Goal: Task Accomplishment & Management: Manage account settings

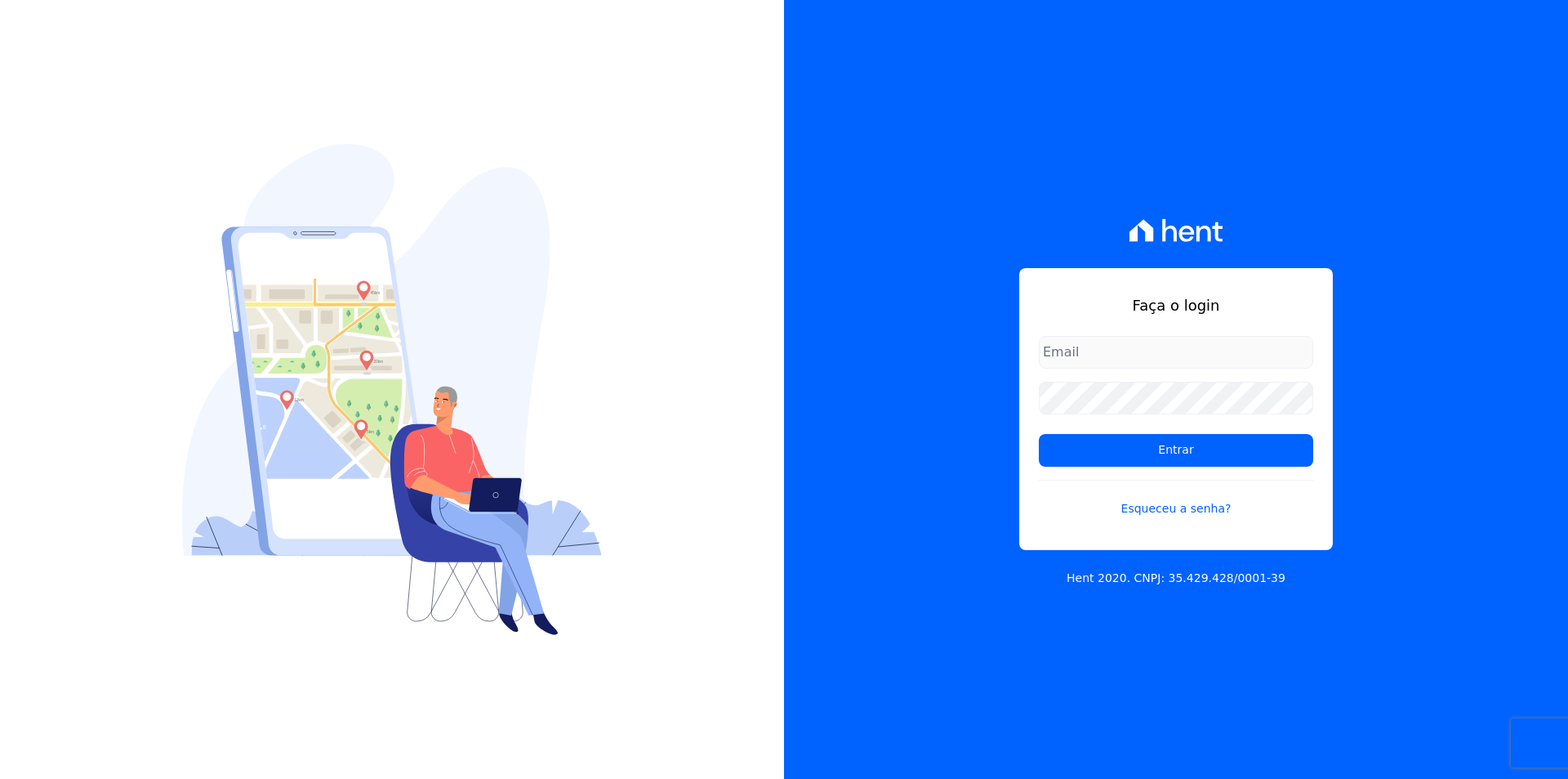
click at [1061, 349] on input "email" at bounding box center [1175, 352] width 274 height 33
click at [1238, 357] on input "email" at bounding box center [1175, 352] width 274 height 33
type input "gabrie"
click at [1180, 513] on link "Esqueceu a senha?" at bounding box center [1175, 498] width 274 height 38
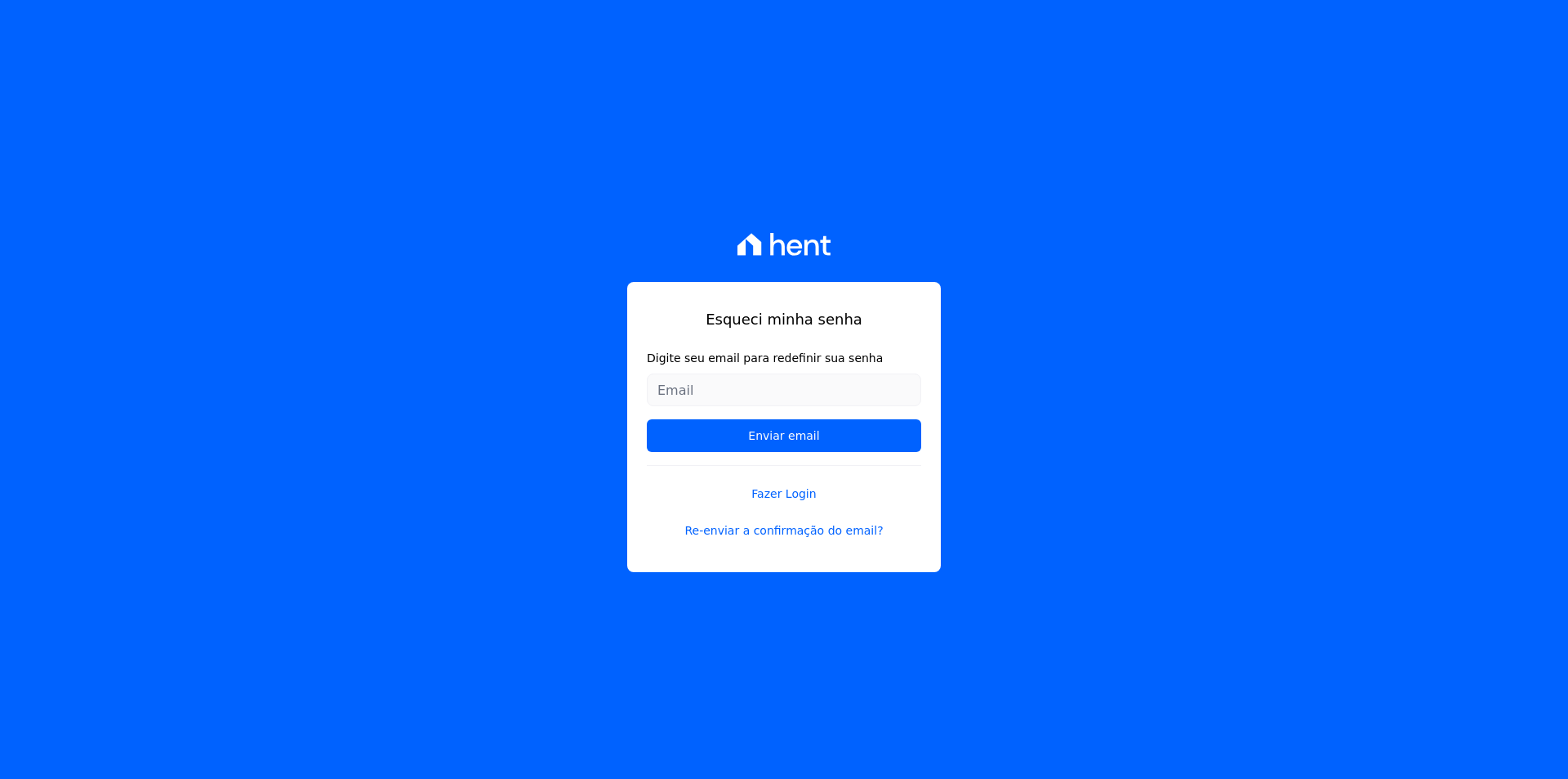
click at [721, 389] on input "Digite seu email para redefinir sua senha" at bounding box center [783, 390] width 274 height 33
click at [705, 383] on input "Digite seu email para redefinir sua senha" at bounding box center [783, 390] width 274 height 33
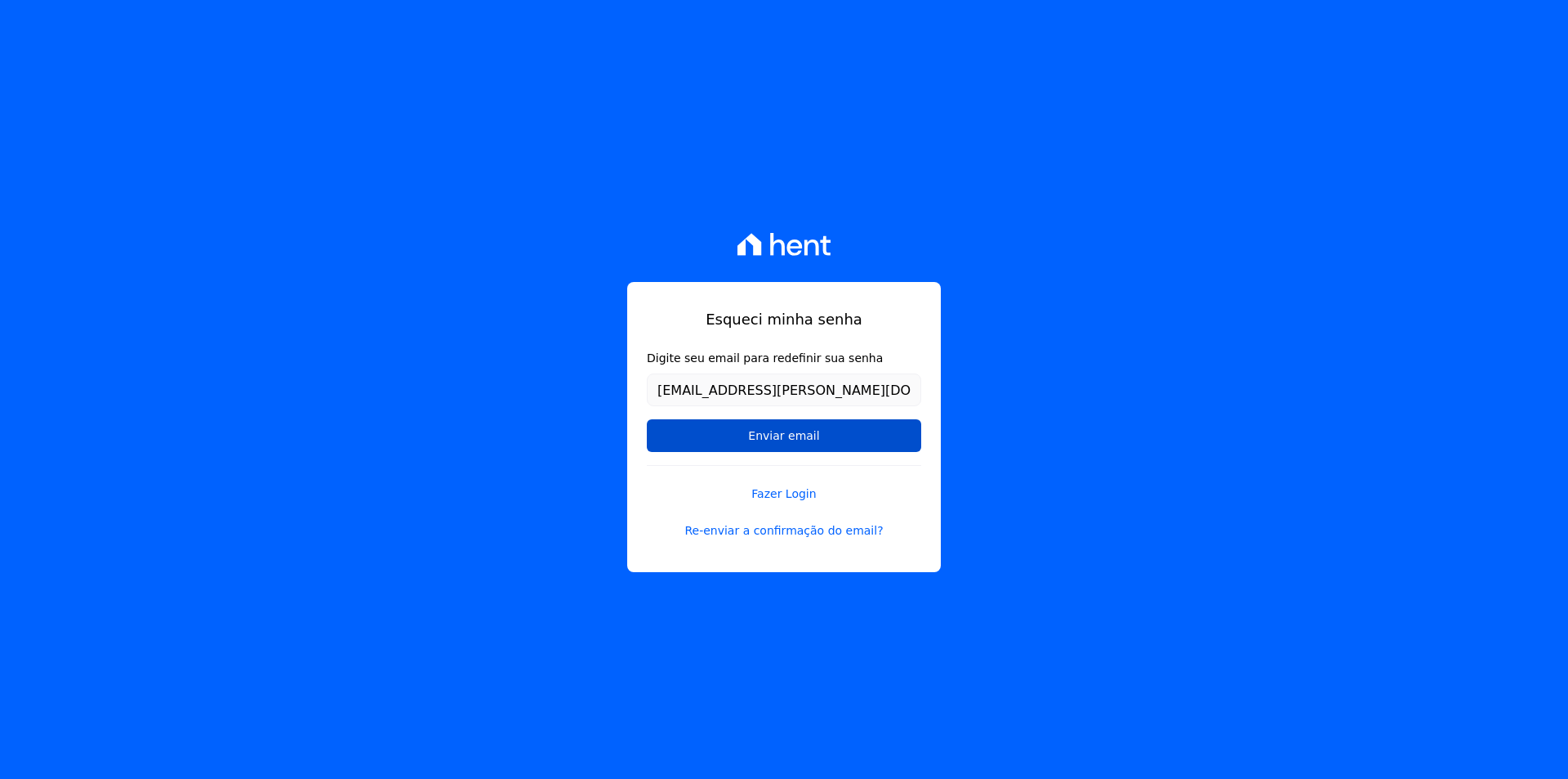
type input "[EMAIL_ADDRESS][PERSON_NAME][DOMAIN_NAME]"
click at [731, 427] on input "Enviar email" at bounding box center [783, 435] width 274 height 33
click at [853, 437] on input "Enviar email" at bounding box center [783, 435] width 274 height 33
click at [756, 435] on input "Enviar email" at bounding box center [783, 435] width 274 height 33
click at [804, 435] on input "Enviar email" at bounding box center [783, 435] width 274 height 33
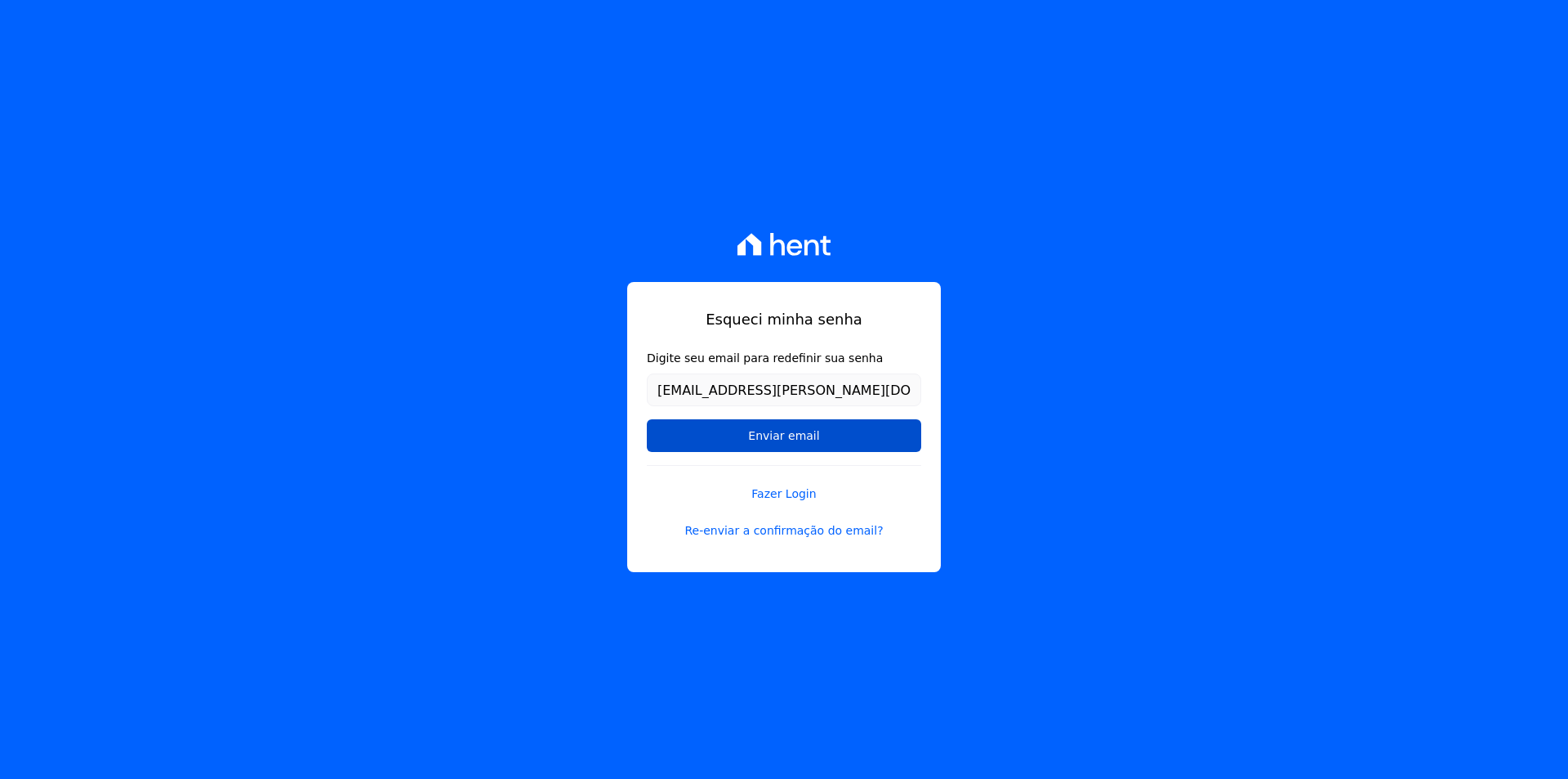
click at [804, 435] on input "Enviar email" at bounding box center [783, 435] width 274 height 33
click at [744, 428] on input "Enviar email" at bounding box center [783, 435] width 274 height 33
click at [797, 437] on input "Enviar email" at bounding box center [783, 435] width 274 height 33
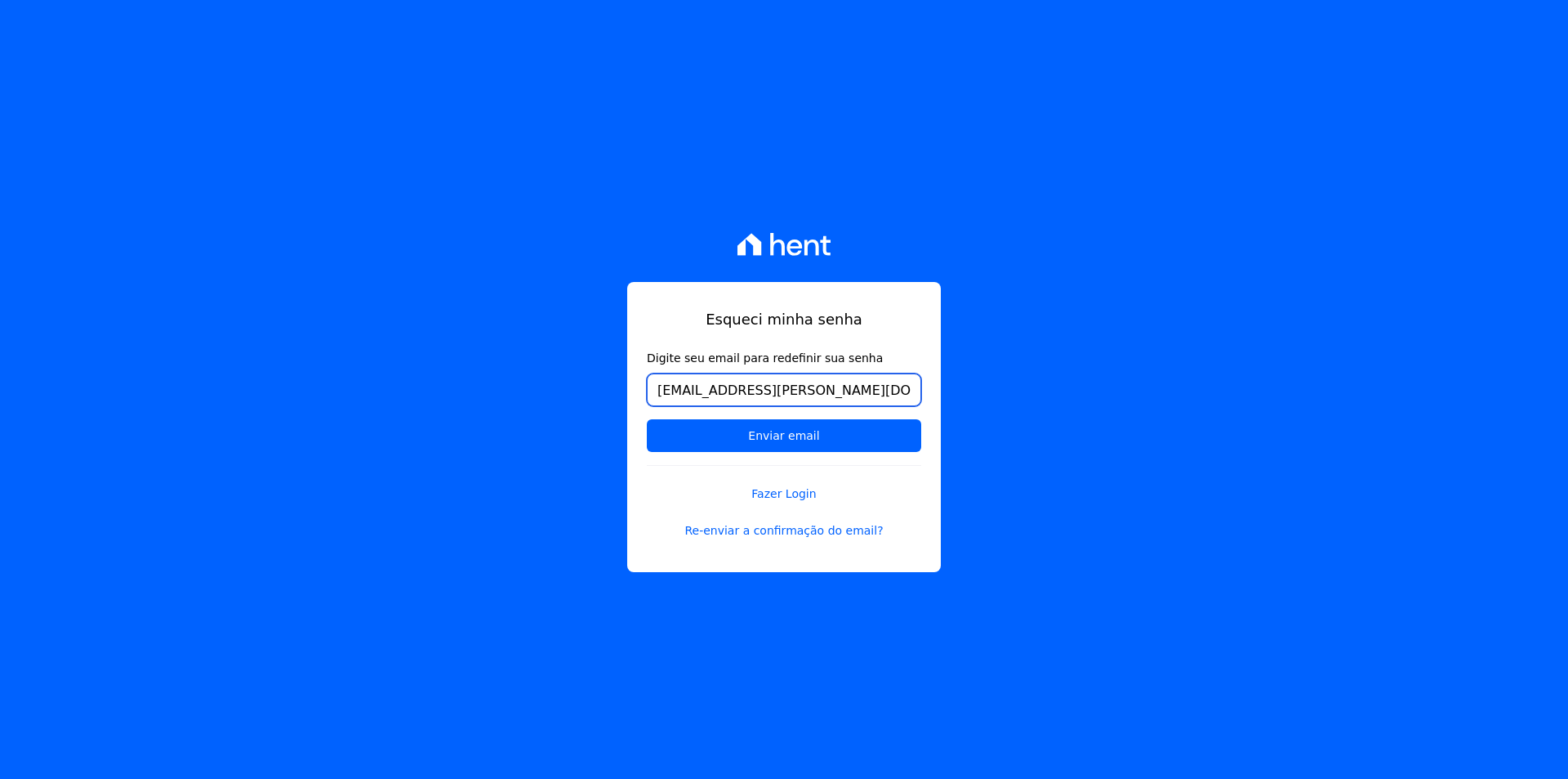
click at [763, 378] on input "[EMAIL_ADDRESS][PERSON_NAME][DOMAIN_NAME]" at bounding box center [783, 390] width 274 height 33
click at [770, 358] on label "Digite seu email para redefinir sua senha" at bounding box center [783, 357] width 274 height 17
click at [770, 373] on input "[EMAIL_ADDRESS][PERSON_NAME][DOMAIN_NAME]" at bounding box center [783, 390] width 274 height 33
click at [855, 390] on input "[EMAIL_ADDRESS][PERSON_NAME][DOMAIN_NAME]" at bounding box center [783, 390] width 274 height 33
click at [794, 493] on link "Fazer Login" at bounding box center [783, 483] width 274 height 38
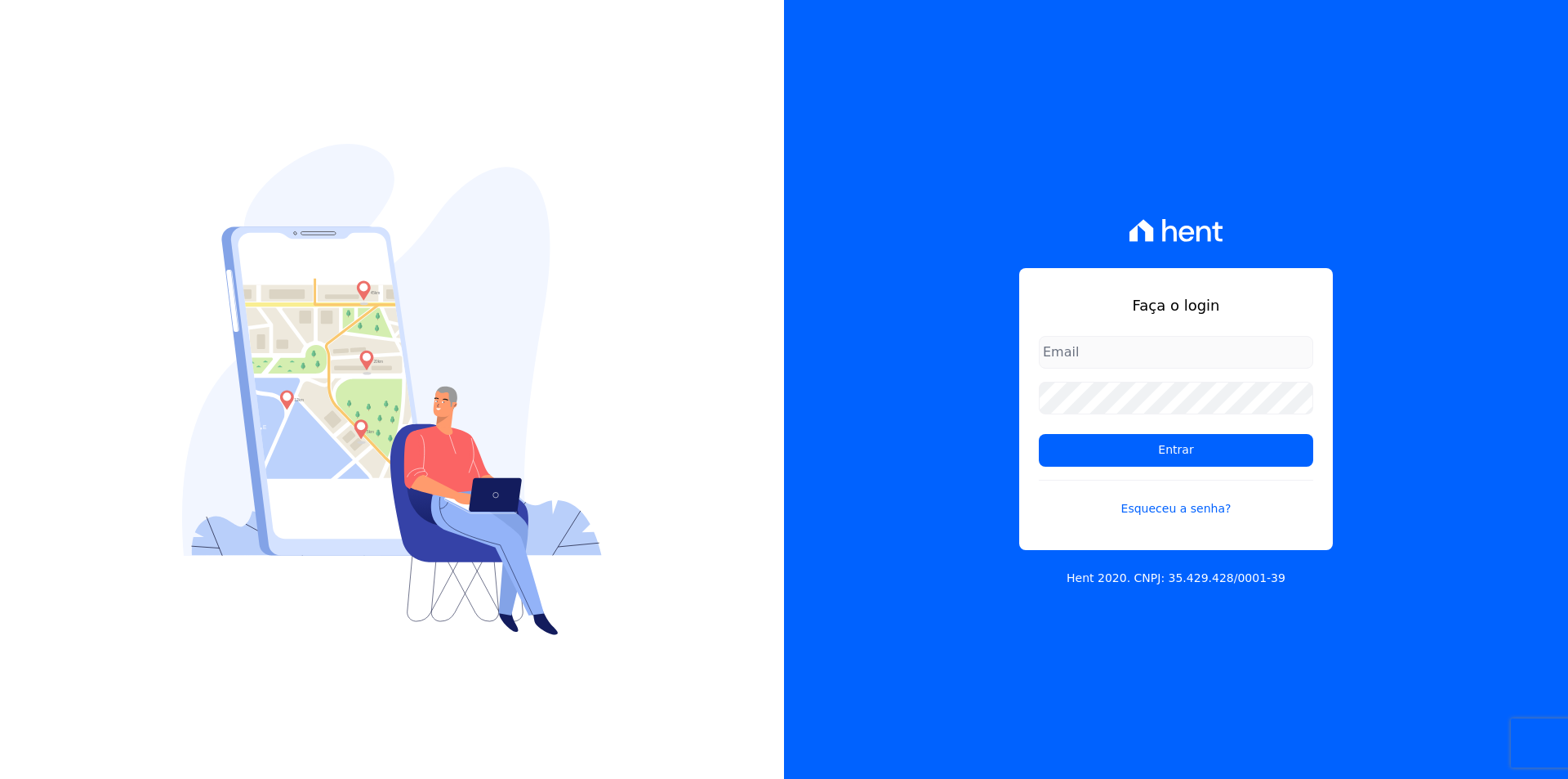
click at [1064, 353] on input "email" at bounding box center [1175, 352] width 274 height 33
drag, startPoint x: 1247, startPoint y: 354, endPoint x: 1172, endPoint y: 356, distance: 75.0
click at [1172, 356] on input "[EMAIL_ADDRESS][DOMAIN_NAME]" at bounding box center [1175, 352] width 274 height 33
type input "[EMAIL_ADDRESS][PERSON_NAME][DOMAIN_NAME]"
click at [1038, 434] on input "Entrar" at bounding box center [1175, 450] width 274 height 33
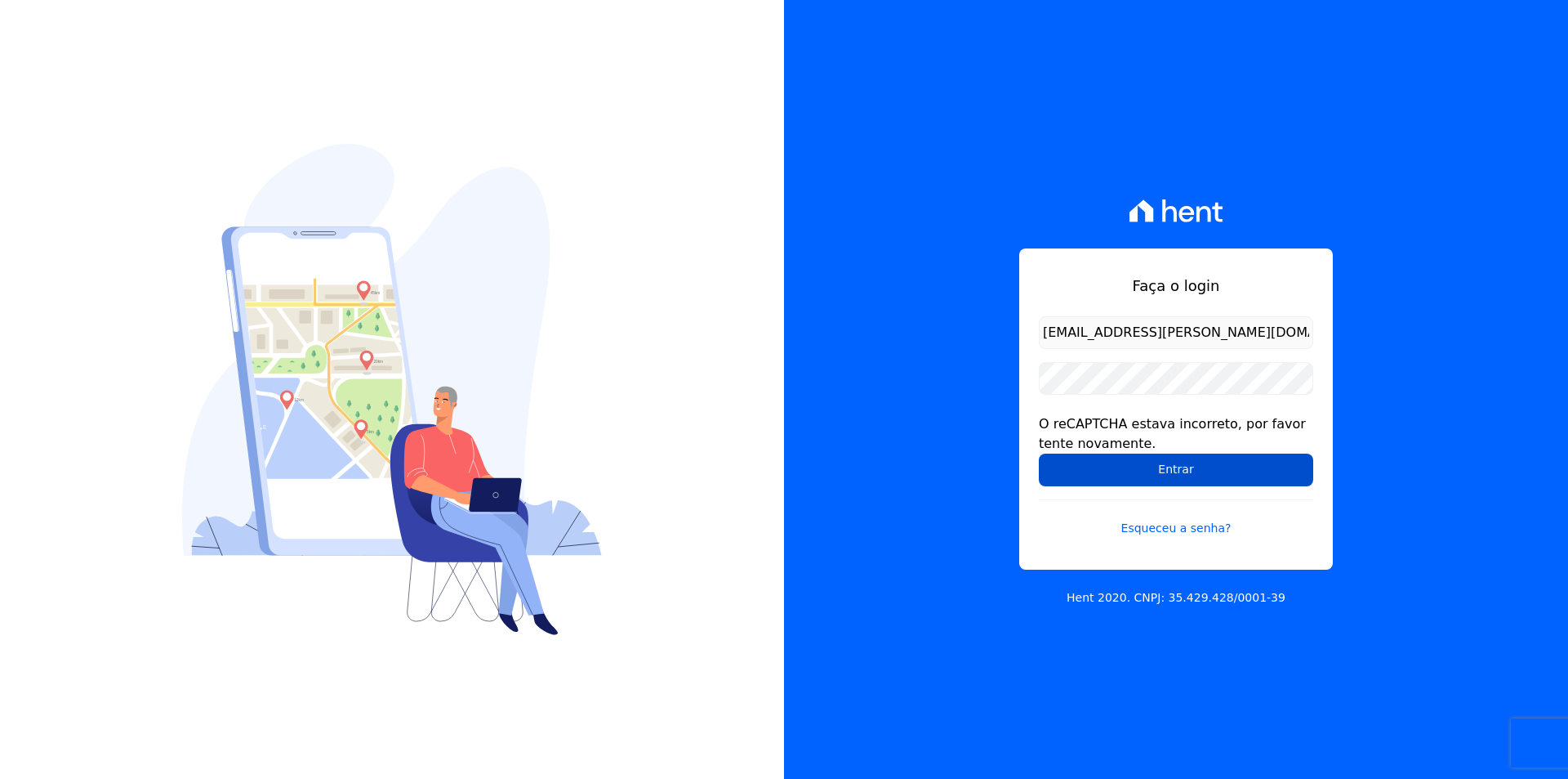
click at [1133, 473] on input "Entrar" at bounding box center [1175, 470] width 274 height 33
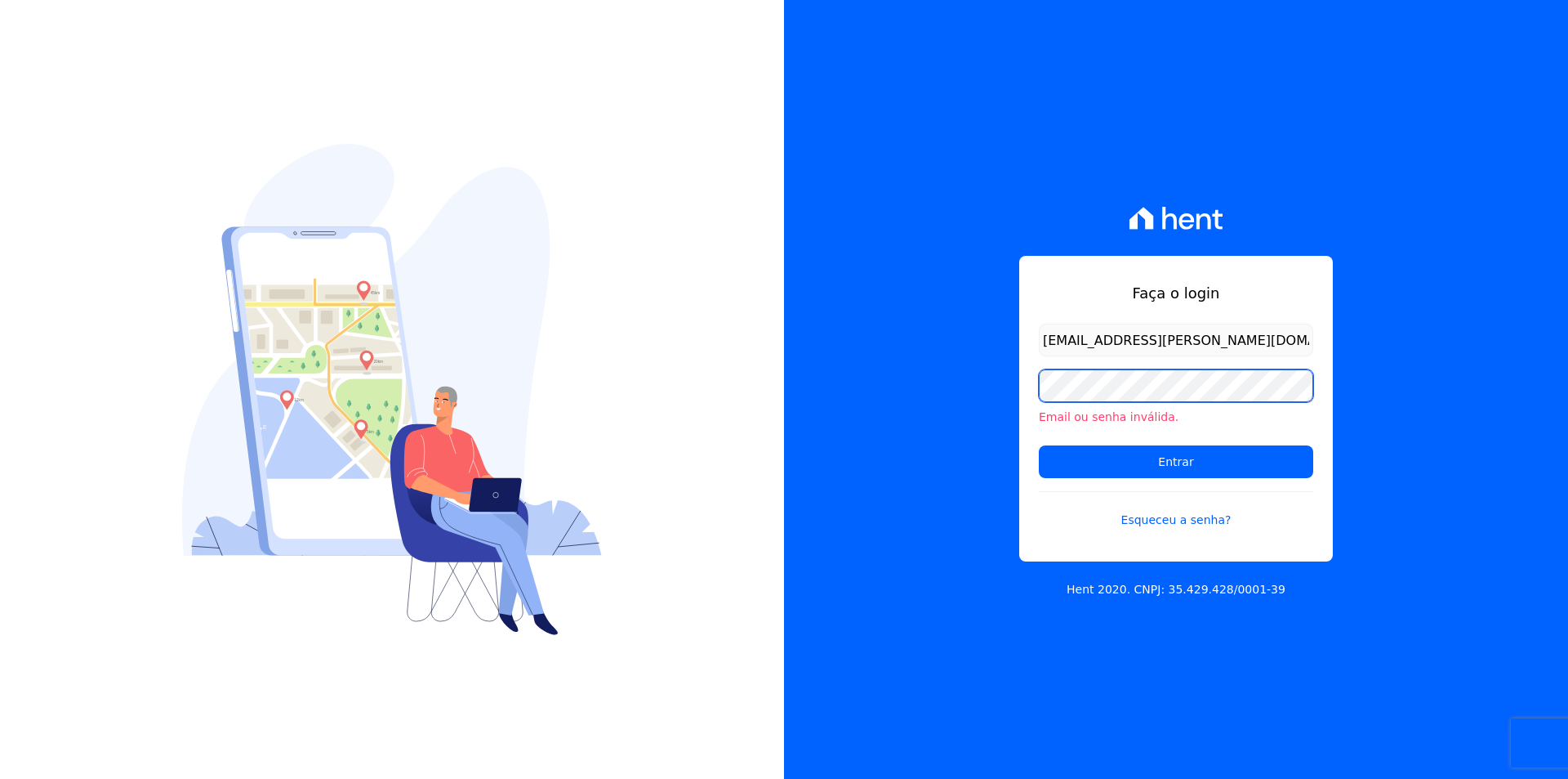
click at [1038, 445] on input "Entrar" at bounding box center [1175, 461] width 274 height 33
click at [1183, 514] on link "Esqueceu a senha?" at bounding box center [1175, 510] width 274 height 38
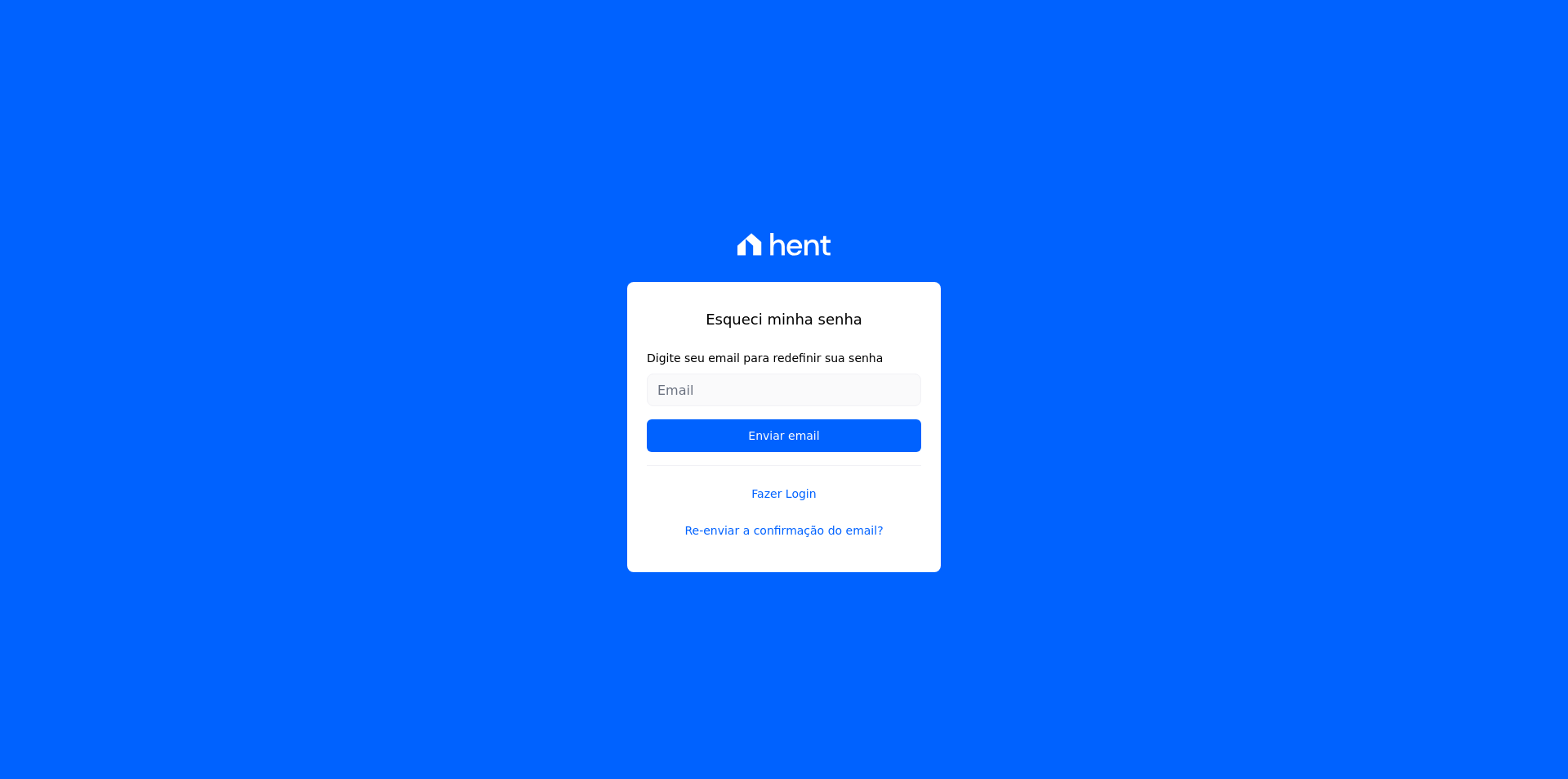
click at [802, 373] on form "Digite seu email para redefinir sua senha Enviar email" at bounding box center [783, 406] width 274 height 115
click at [802, 378] on input "Digite seu email para redefinir sua senha" at bounding box center [783, 390] width 274 height 33
type input "[EMAIL_ADDRESS][DOMAIN_NAME]"
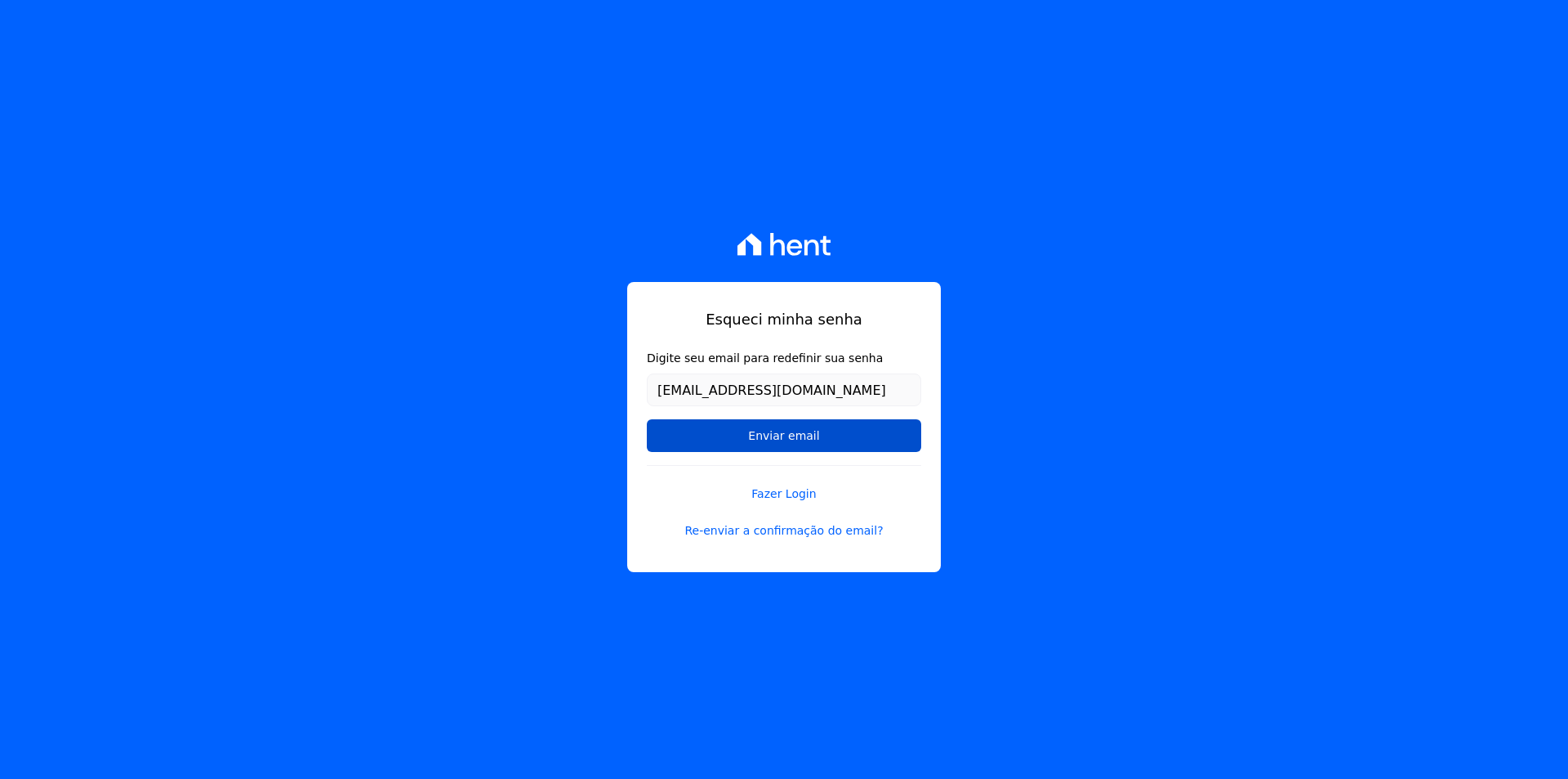
click at [798, 442] on input "Enviar email" at bounding box center [783, 435] width 274 height 33
click at [781, 535] on link "Re-enviar a confirmação do email?" at bounding box center [783, 530] width 274 height 17
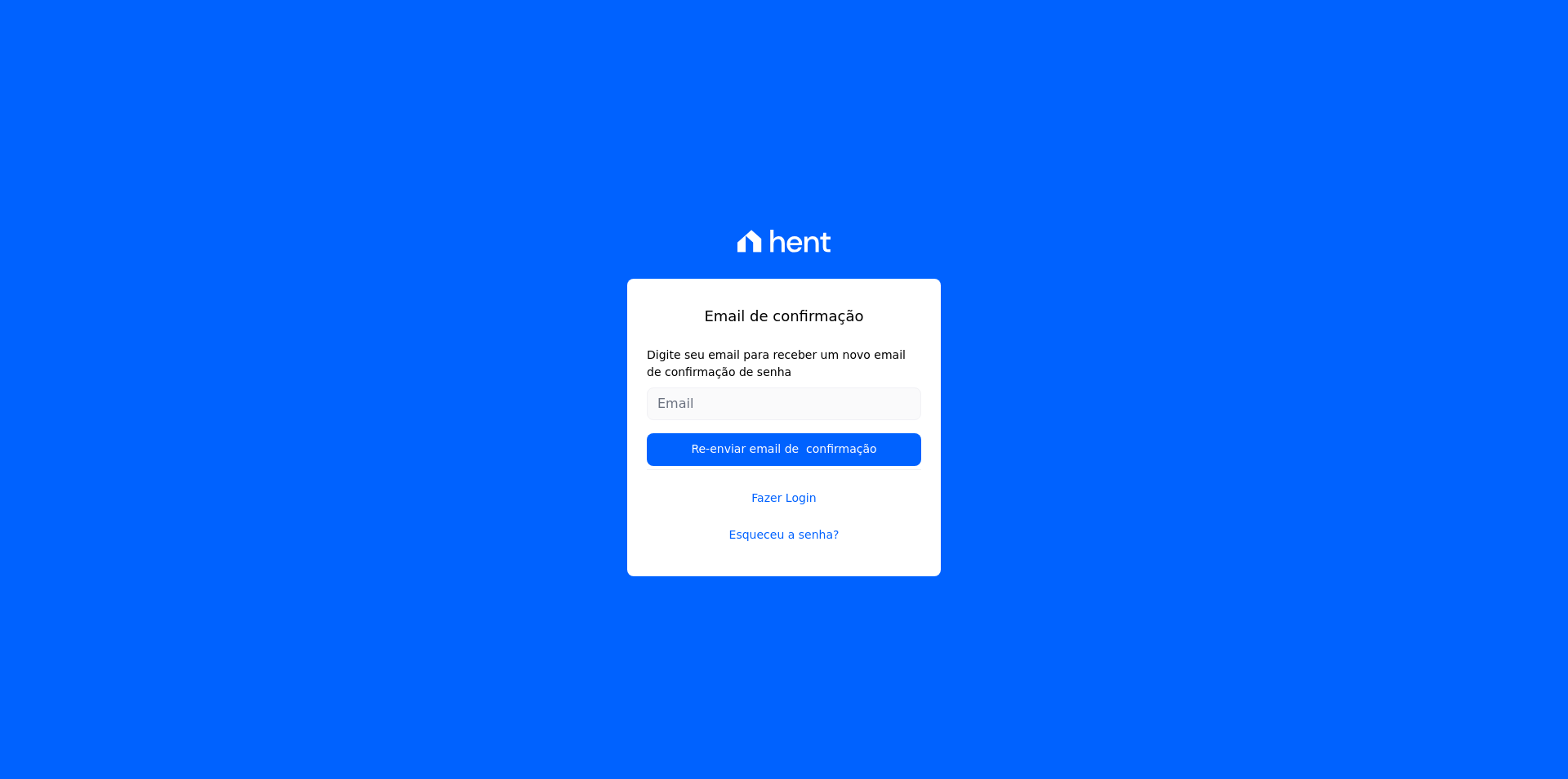
click at [738, 407] on input "Digite seu email para receber um novo email de confirmação de senha" at bounding box center [783, 404] width 274 height 33
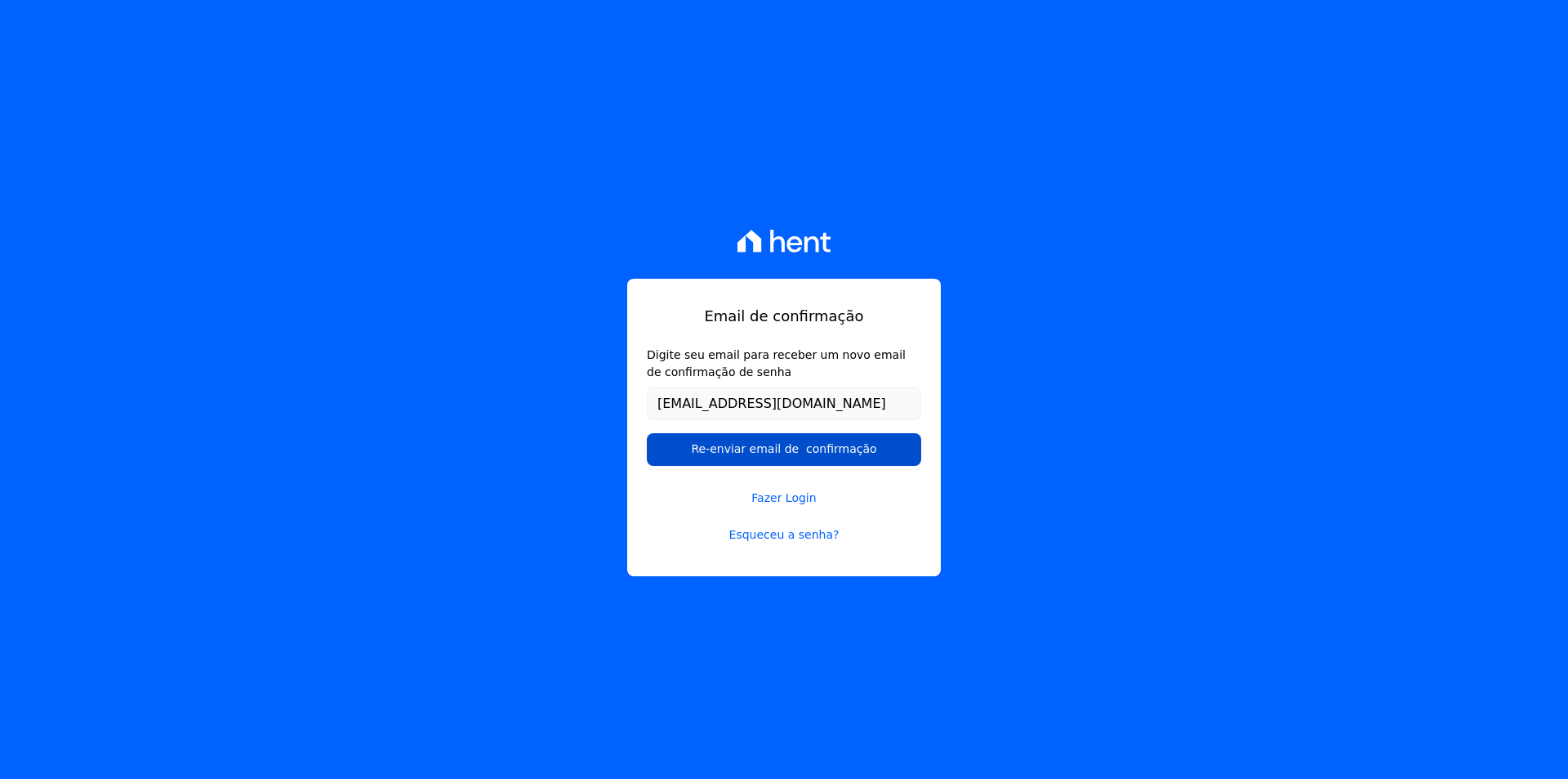
click at [813, 454] on input "Re-enviar email de confirmação" at bounding box center [783, 449] width 274 height 33
click at [809, 456] on input "Re-enviar email de confirmação" at bounding box center [783, 449] width 274 height 33
click at [806, 443] on input "Re-enviar email de confirmação" at bounding box center [783, 449] width 274 height 33
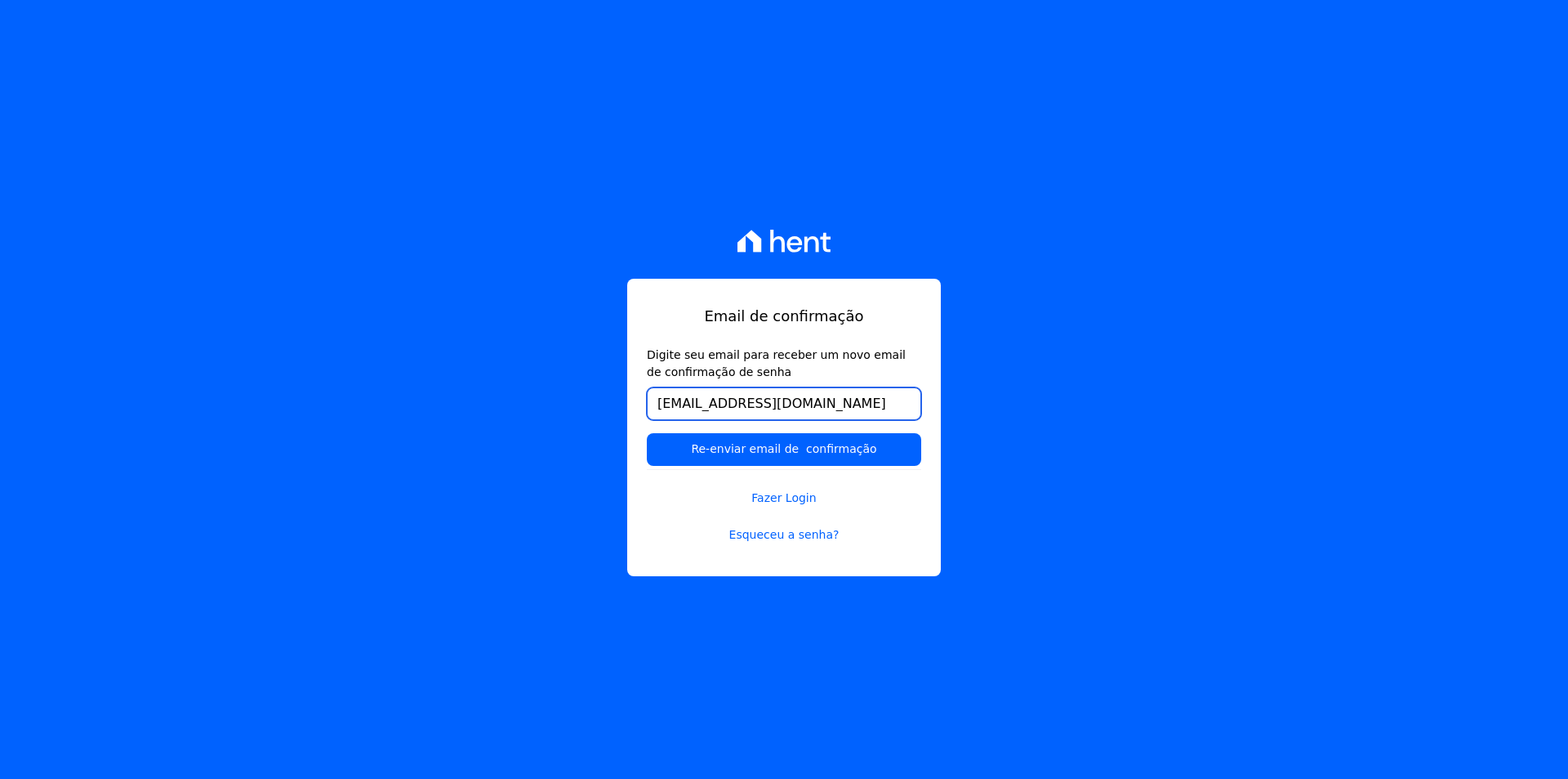
drag, startPoint x: 888, startPoint y: 411, endPoint x: 782, endPoint y: 403, distance: 106.3
click at [782, 403] on input "[EMAIL_ADDRESS][DOMAIN_NAME]" at bounding box center [783, 404] width 274 height 33
type input "[EMAIL_ADDRESS][PERSON_NAME][DOMAIN_NAME]"
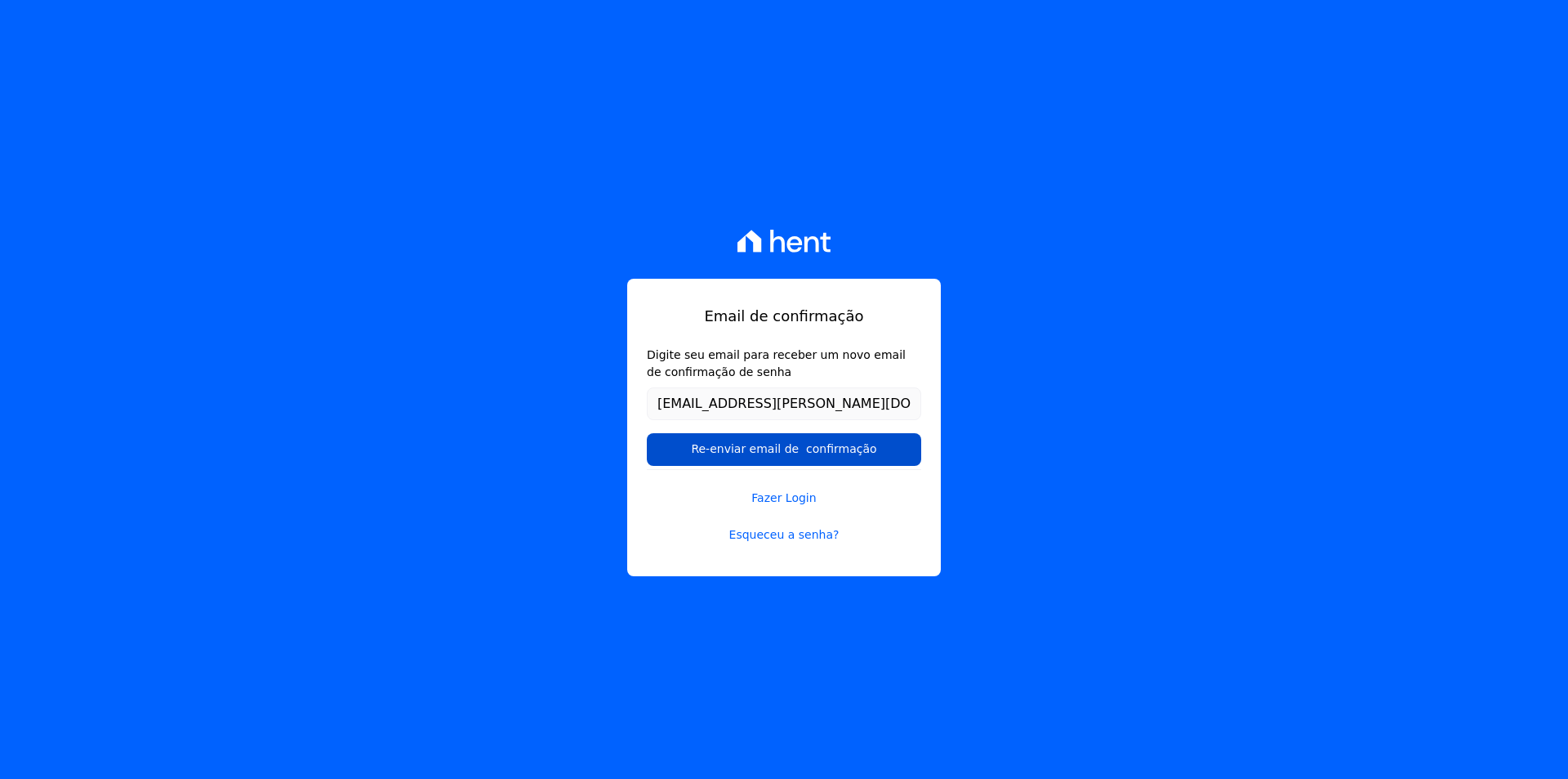
click at [819, 454] on input "Re-enviar email de confirmação" at bounding box center [783, 449] width 274 height 33
click at [741, 440] on input "Re-enviar email de confirmação" at bounding box center [783, 449] width 274 height 33
click at [761, 536] on link "Esqueceu a senha?" at bounding box center [783, 534] width 274 height 17
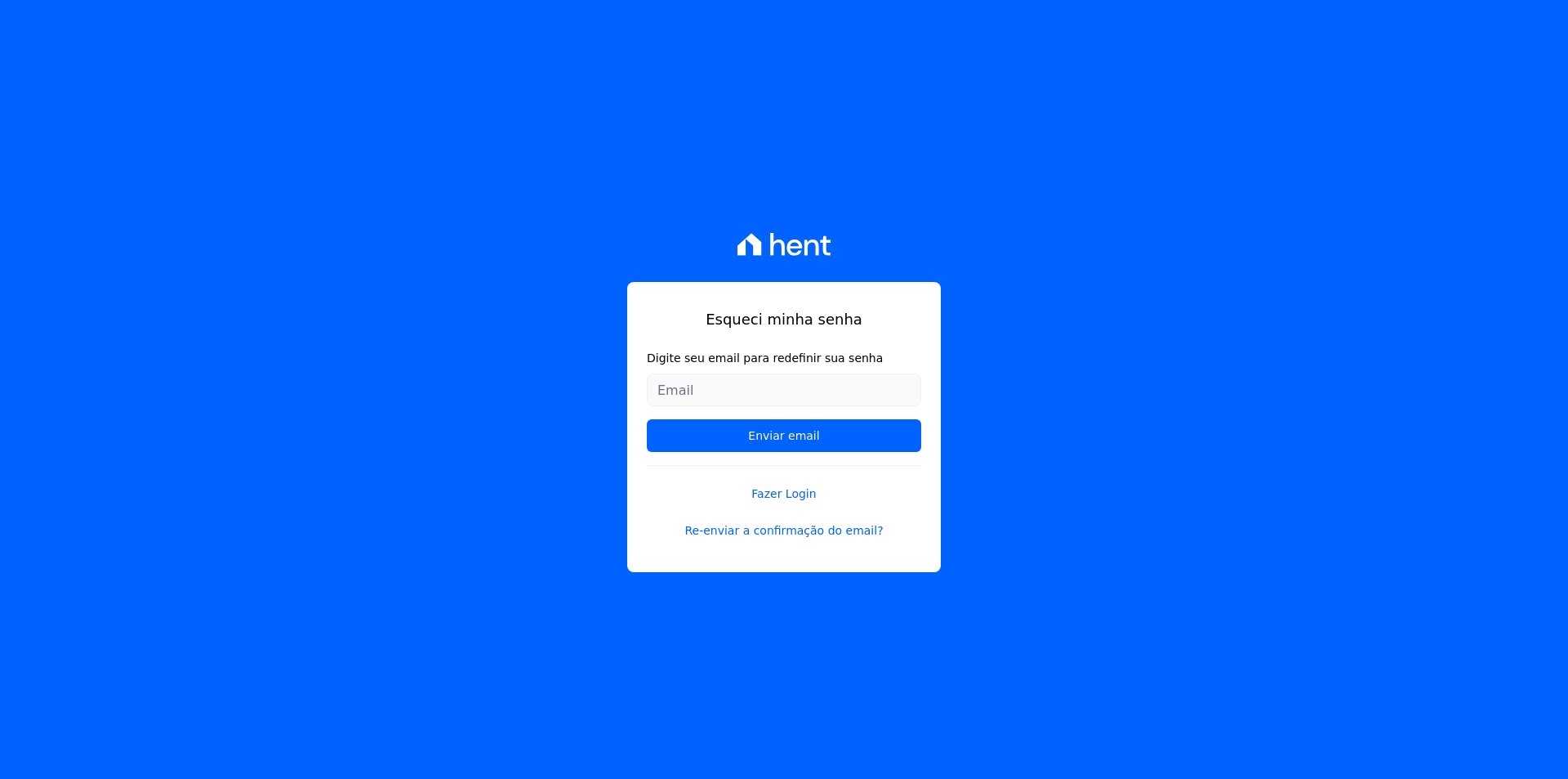
click at [730, 392] on input "Digite seu email para redefinir sua senha" at bounding box center [783, 390] width 274 height 33
